Goal: Transaction & Acquisition: Purchase product/service

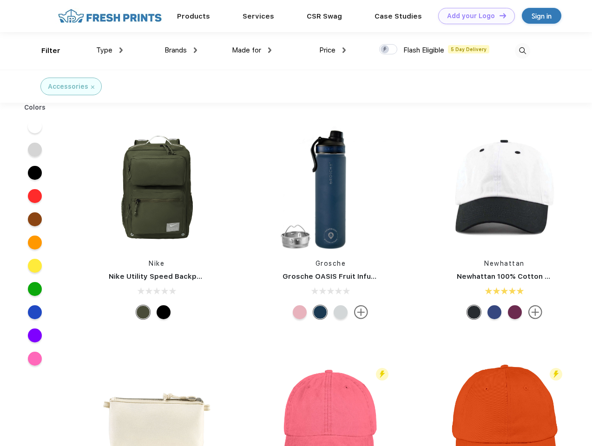
click at [473, 16] on link "Add your Logo Design Tool" at bounding box center [476, 16] width 77 height 16
click at [0, 0] on div "Design Tool" at bounding box center [0, 0] width 0 height 0
click at [498, 15] on link "Add your Logo Design Tool" at bounding box center [476, 16] width 77 height 16
click at [45, 51] on div "Filter" at bounding box center [50, 51] width 19 height 11
click at [110, 50] on span "Type" at bounding box center [104, 50] width 16 height 8
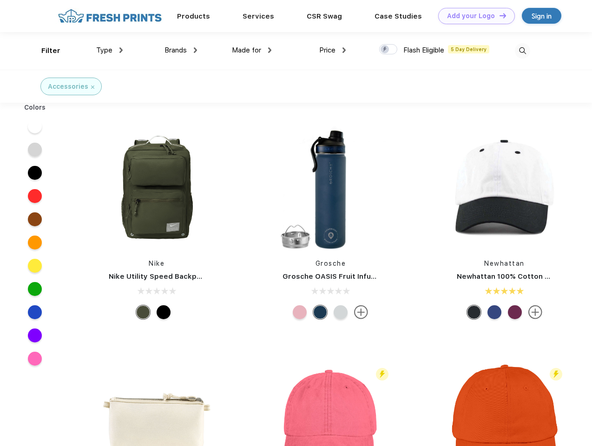
click at [181, 50] on span "Brands" at bounding box center [175, 50] width 22 height 8
click at [252, 50] on span "Made for" at bounding box center [246, 50] width 29 height 8
click at [333, 50] on span "Price" at bounding box center [327, 50] width 16 height 8
click at [388, 50] on div at bounding box center [388, 49] width 18 height 10
click at [385, 50] on input "checkbox" at bounding box center [382, 47] width 6 height 6
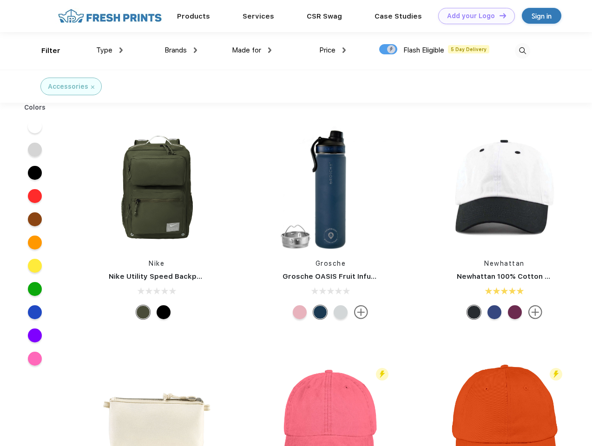
click at [522, 51] on img at bounding box center [522, 50] width 15 height 15
